Goal: Find specific page/section: Find specific page/section

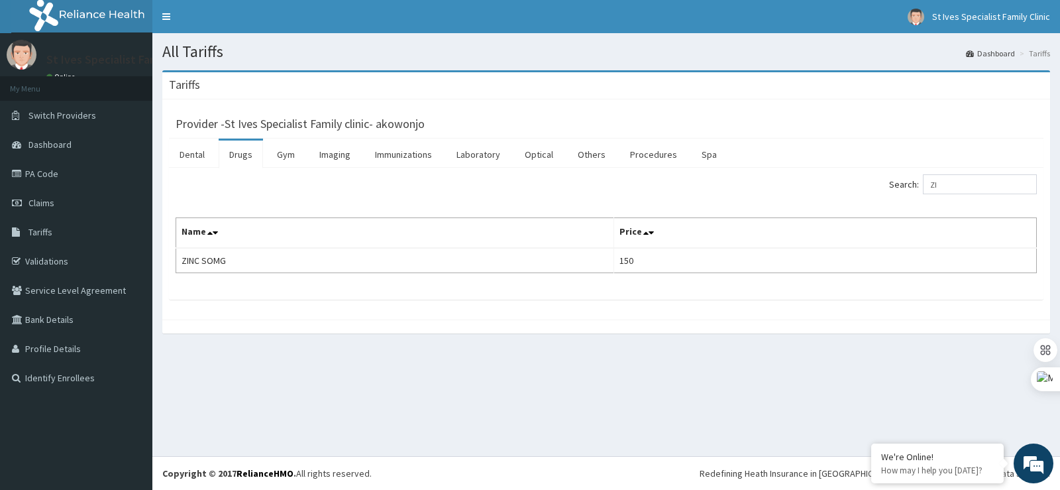
type input "Z"
type input "METOCL"
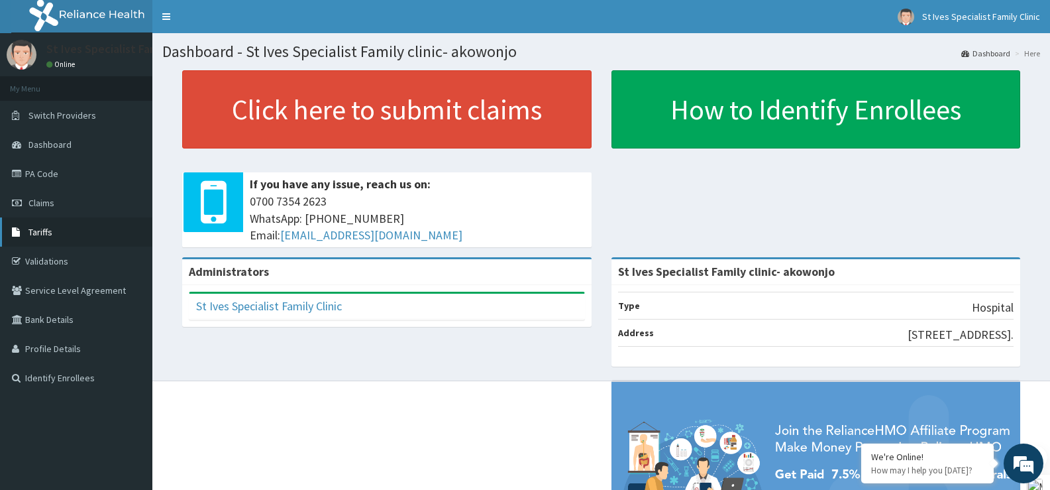
click at [51, 229] on span "Tariffs" at bounding box center [40, 232] width 24 height 12
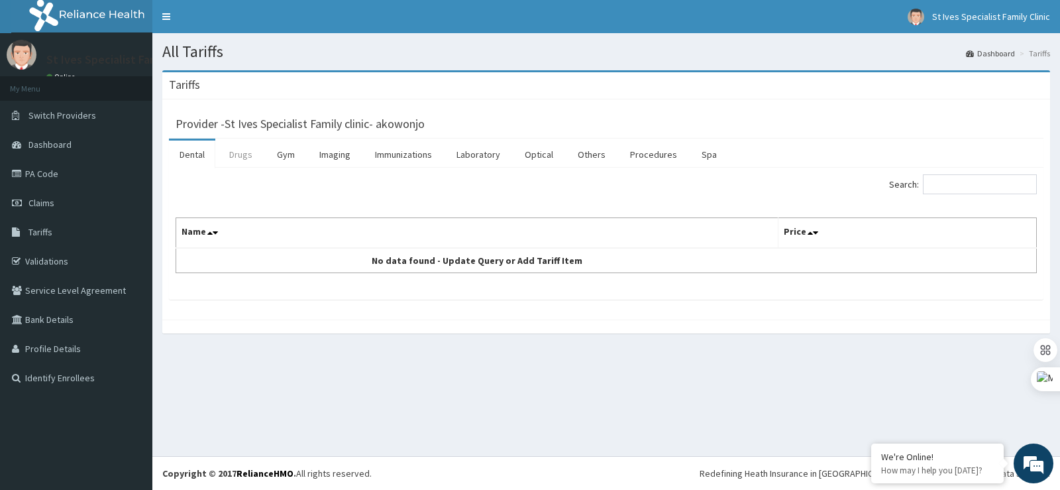
click at [246, 157] on link "Drugs" at bounding box center [241, 154] width 44 height 28
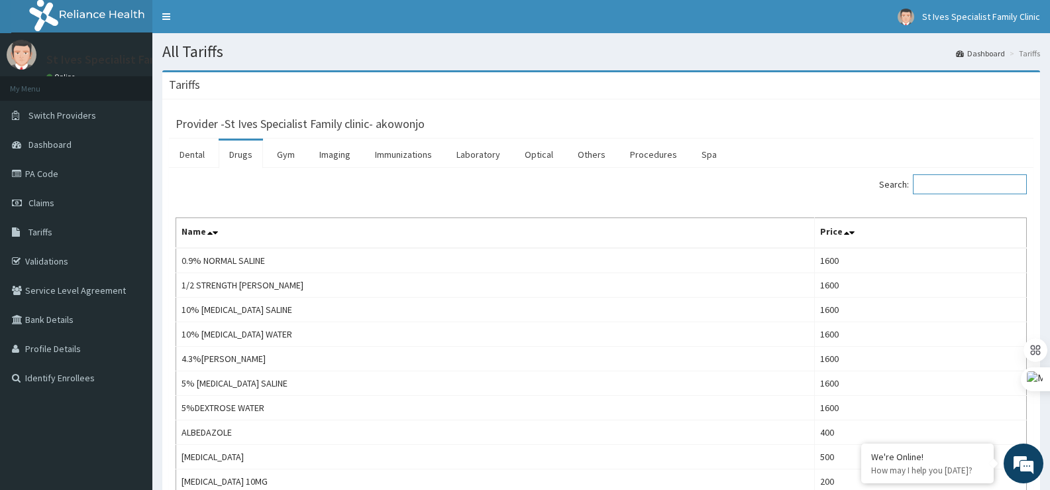
click at [949, 178] on input "Search:" at bounding box center [970, 184] width 114 height 20
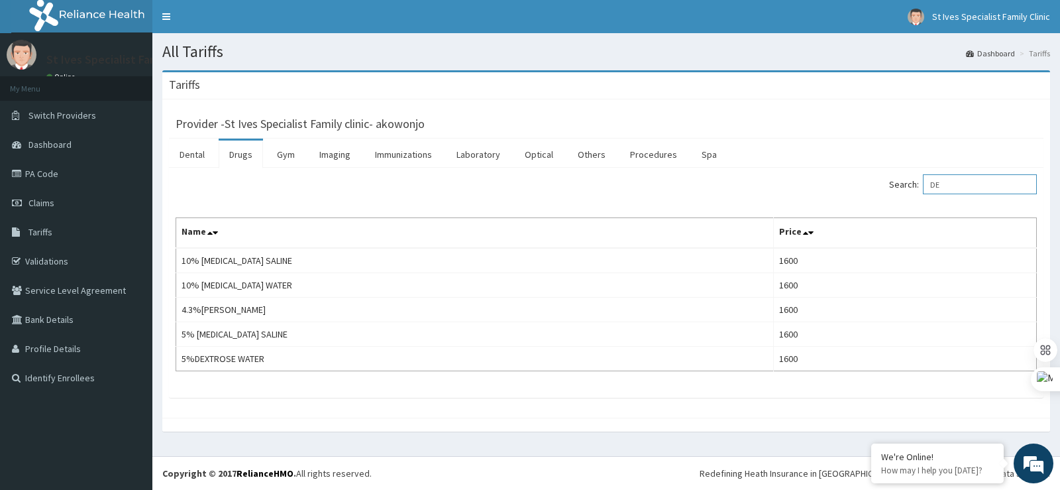
type input "D"
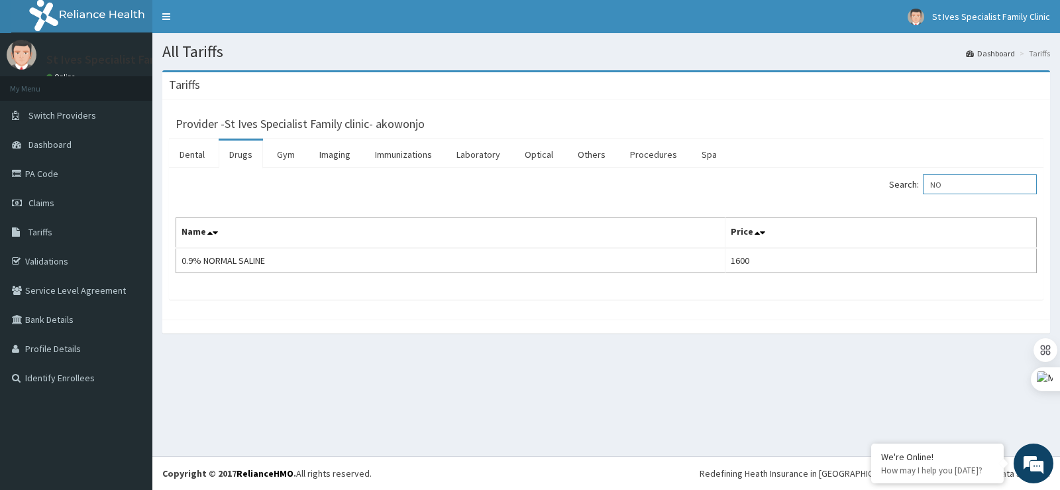
type input "N"
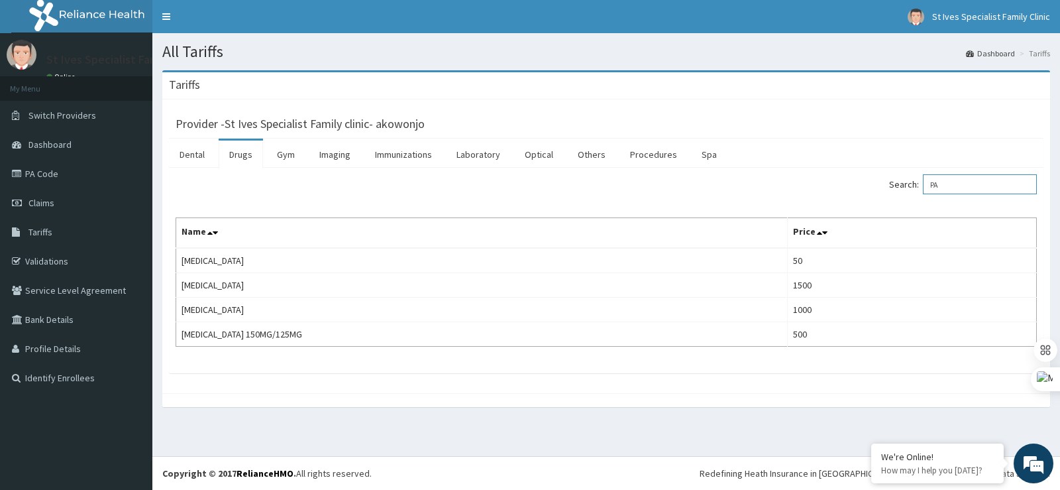
type input "P"
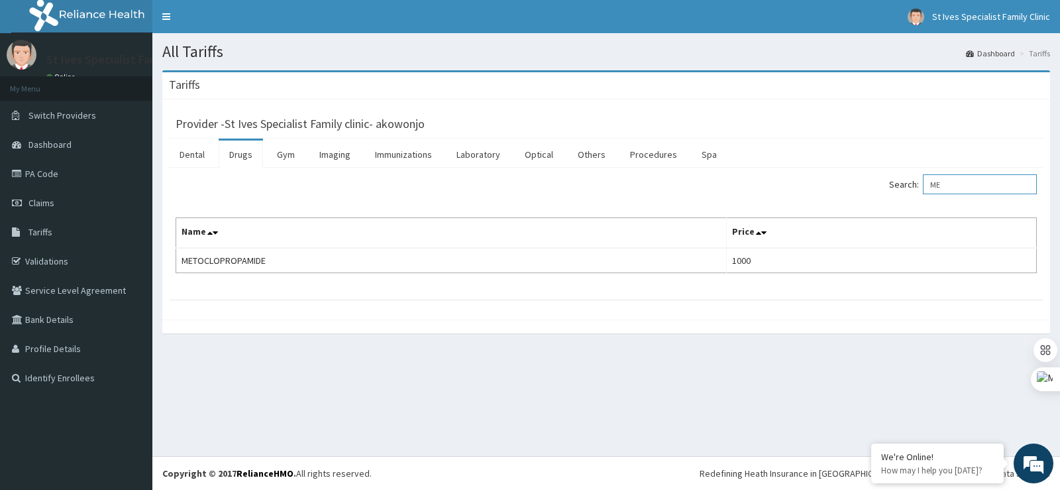
type input "M"
type input "LOPERA"
